Goal: Information Seeking & Learning: Learn about a topic

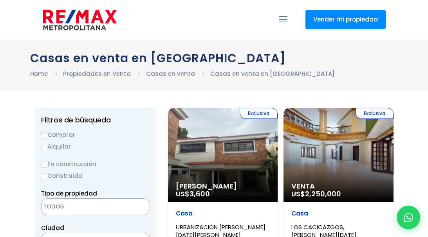
select select
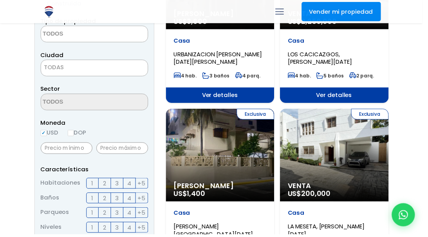
scroll to position [164, 0]
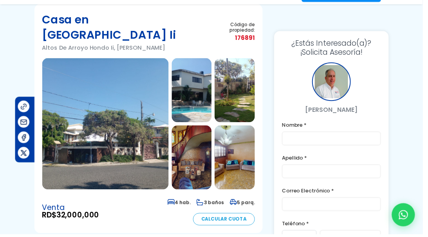
scroll to position [55, 47]
